Goal: Navigation & Orientation: Find specific page/section

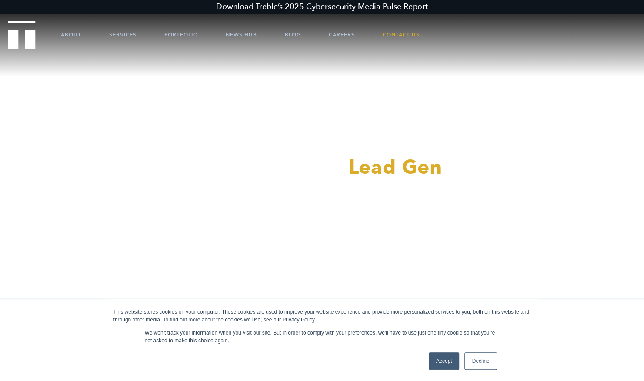
click at [446, 362] on link "Accept" at bounding box center [444, 361] width 31 height 17
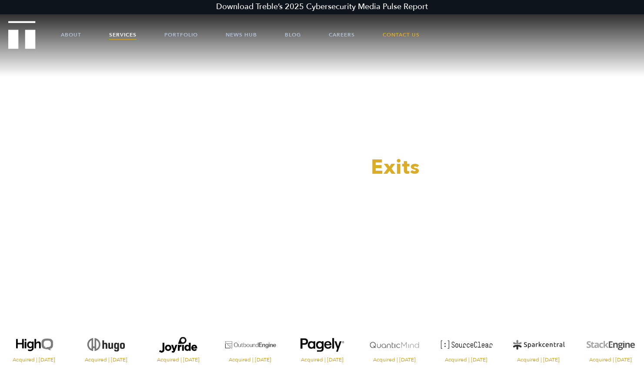
click at [117, 39] on link "Services" at bounding box center [122, 35] width 27 height 26
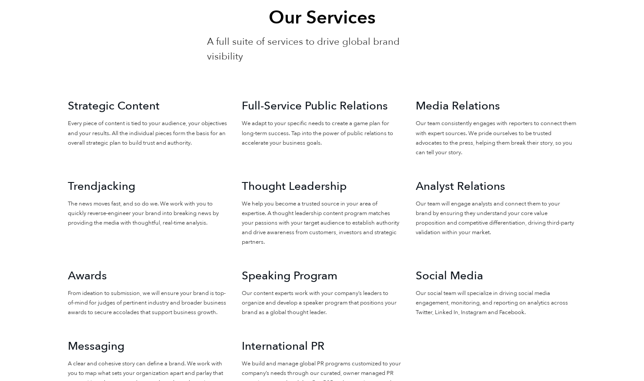
scroll to position [837, 0]
